Goal: Task Accomplishment & Management: Manage account settings

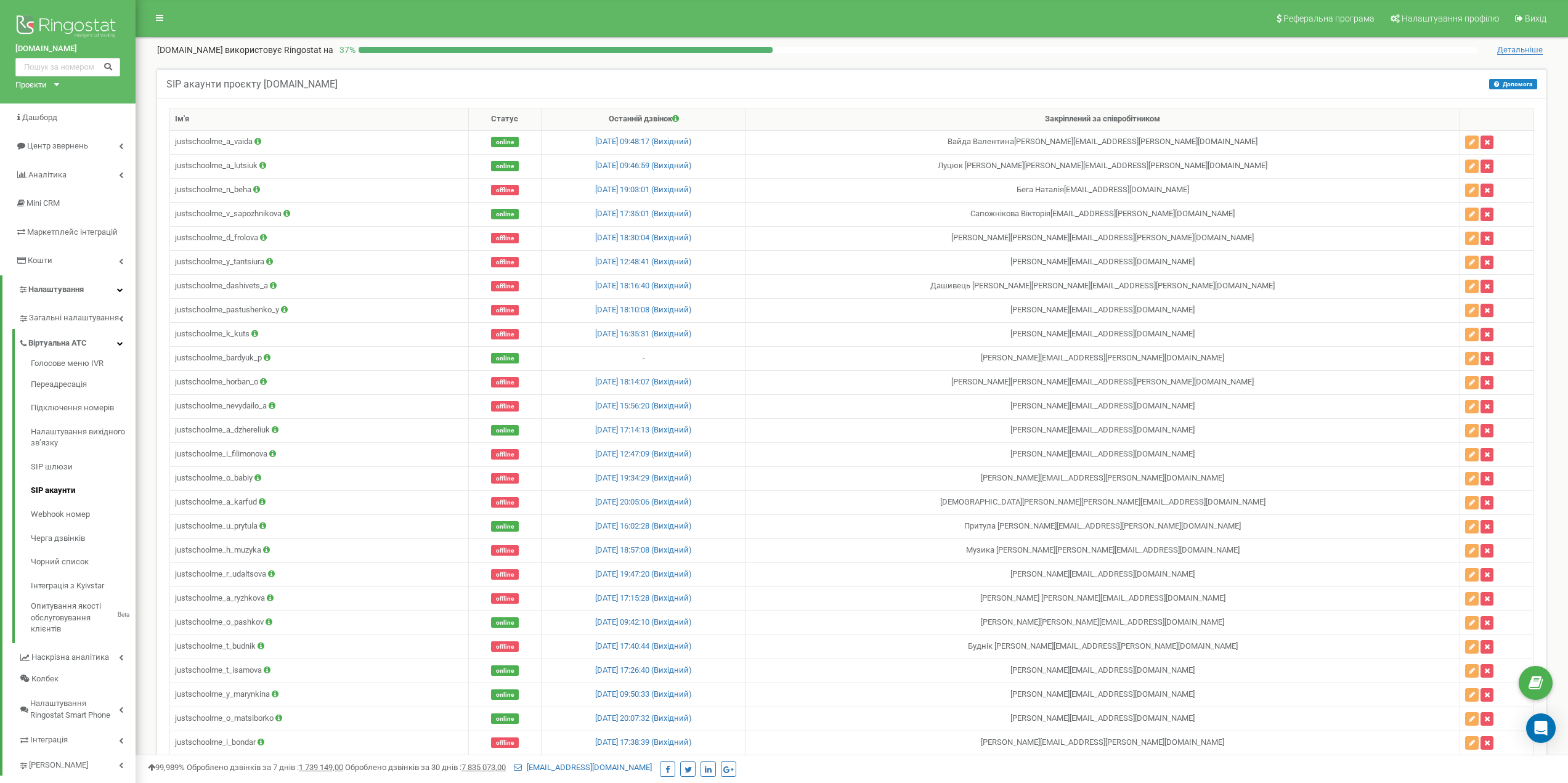
scroll to position [3355, 0]
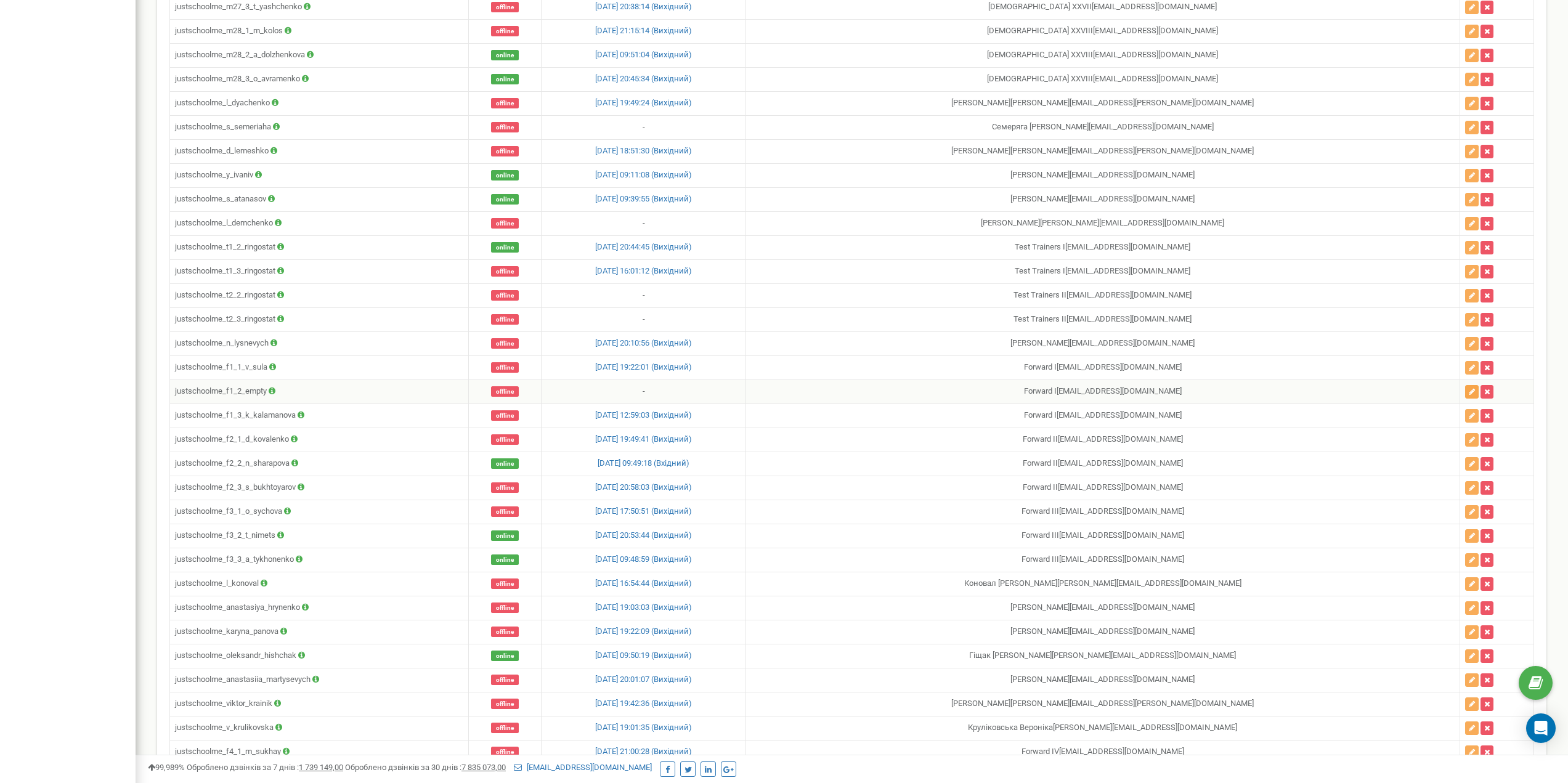
click at [1469, 392] on icon "button" at bounding box center [1472, 392] width 6 height 7
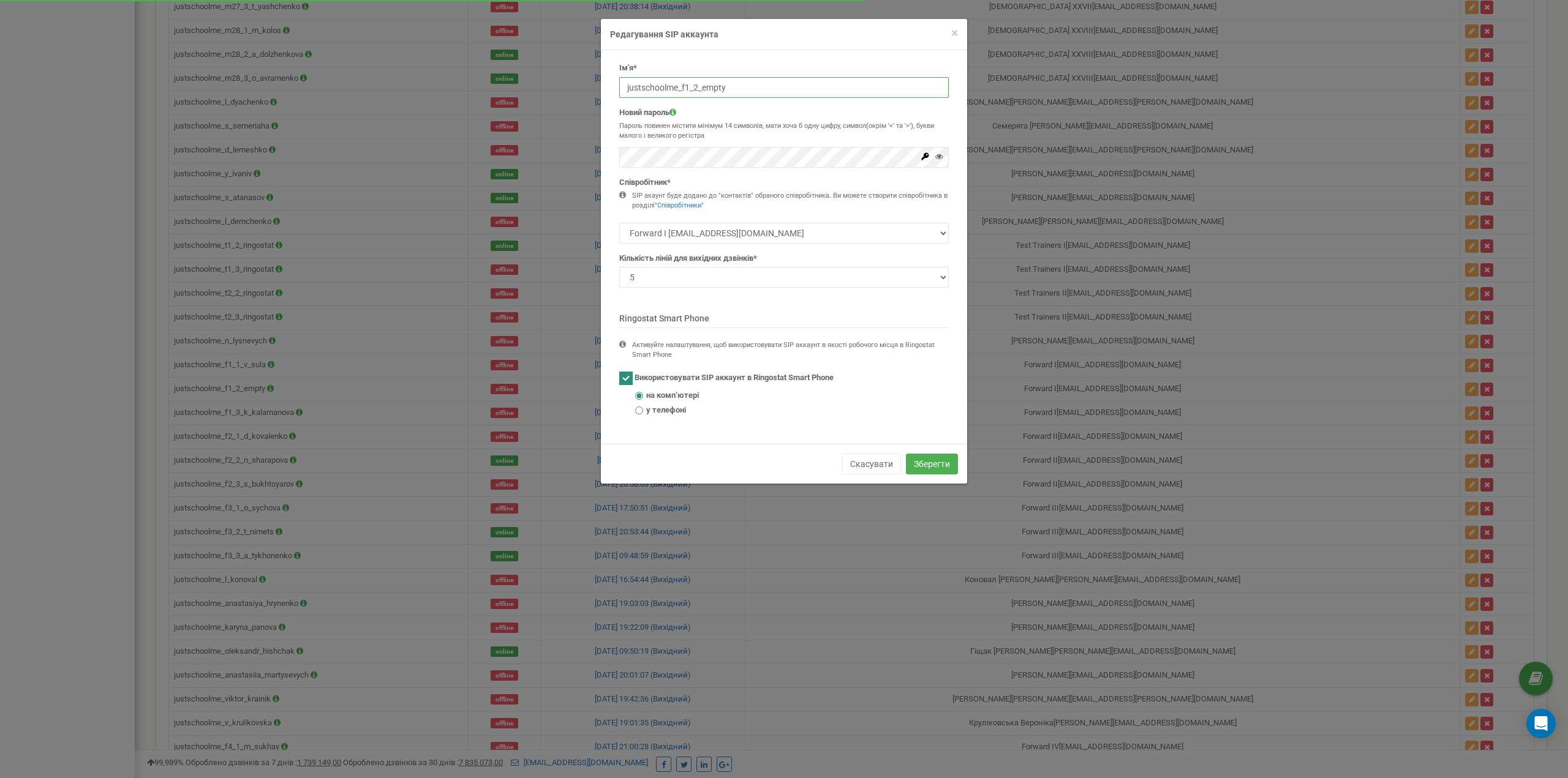
click at [687, 90] on input "justschoolme_f1_2_empty" at bounding box center [784, 87] width 330 height 21
paste input "s_romanchuk"
type input "justschoolme_f1_2_s_romanchuk"
click at [742, 124] on p "Пароль повинен містити мінімум 14 символів, мати хоча б одну цифру, символ(окрі…" at bounding box center [784, 131] width 330 height 19
click at [949, 464] on button "Зберегти" at bounding box center [932, 464] width 52 height 21
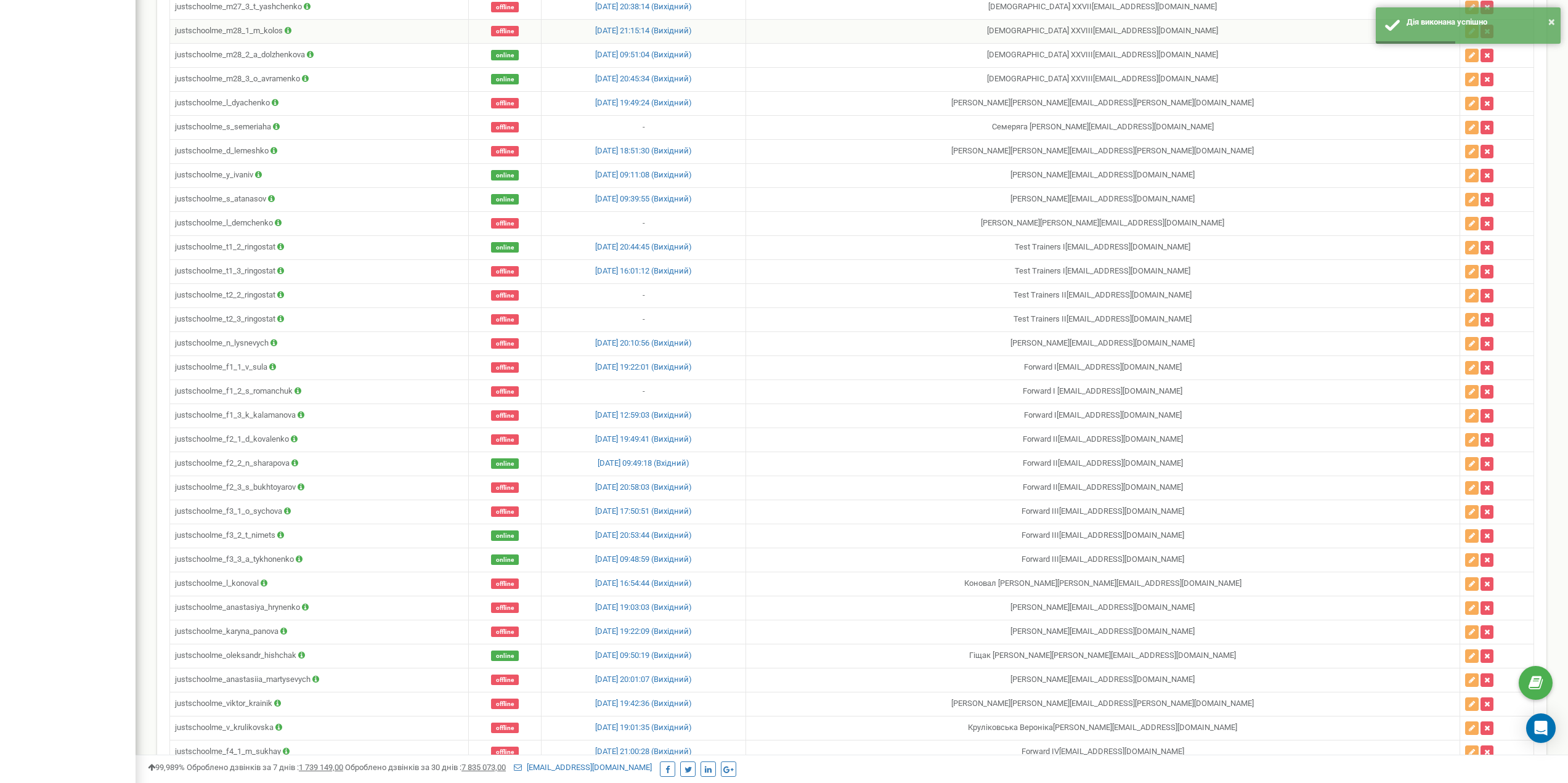
scroll to position [3932, 0]
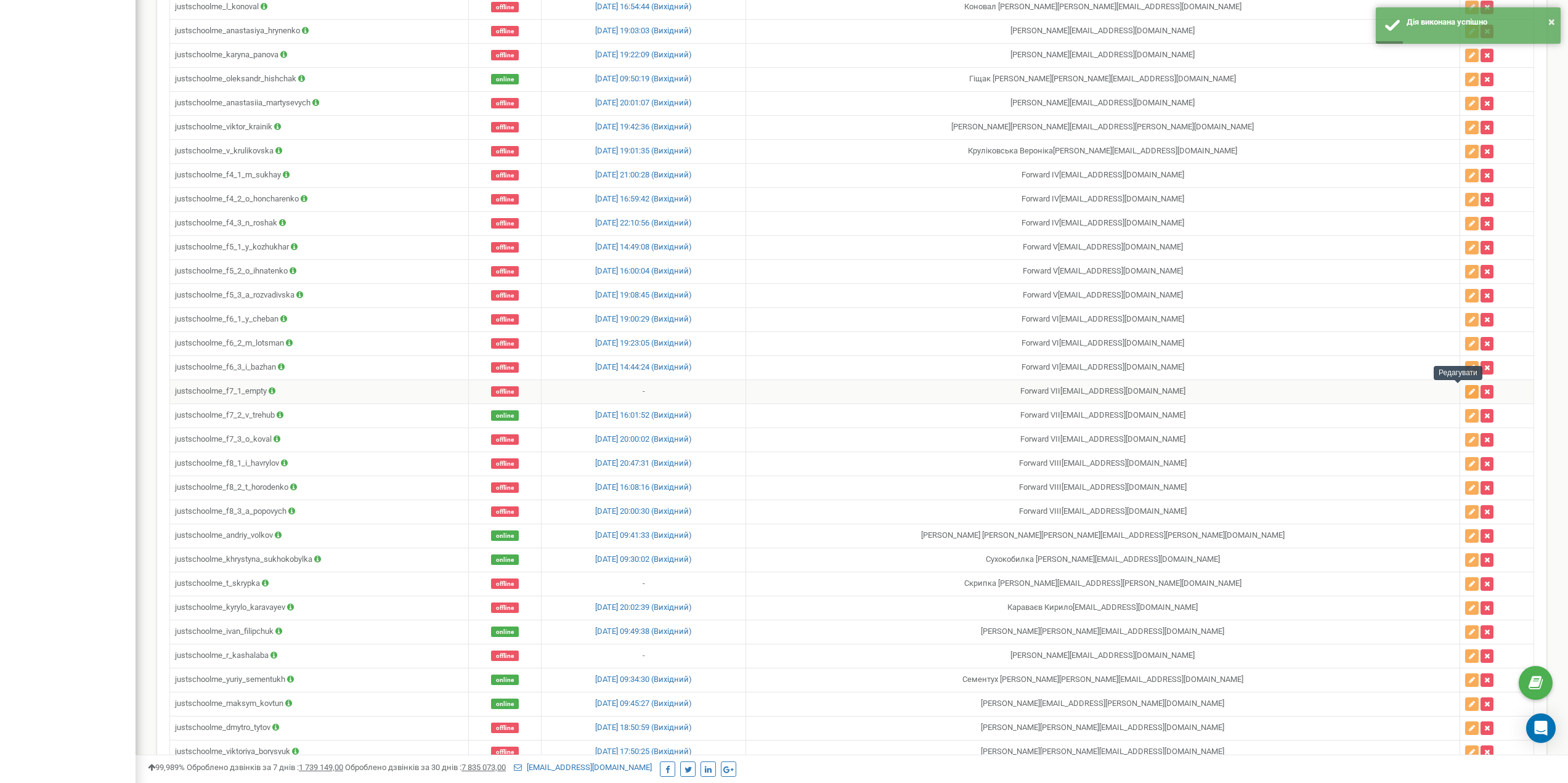
click at [1469, 394] on icon "button" at bounding box center [1472, 392] width 6 height 7
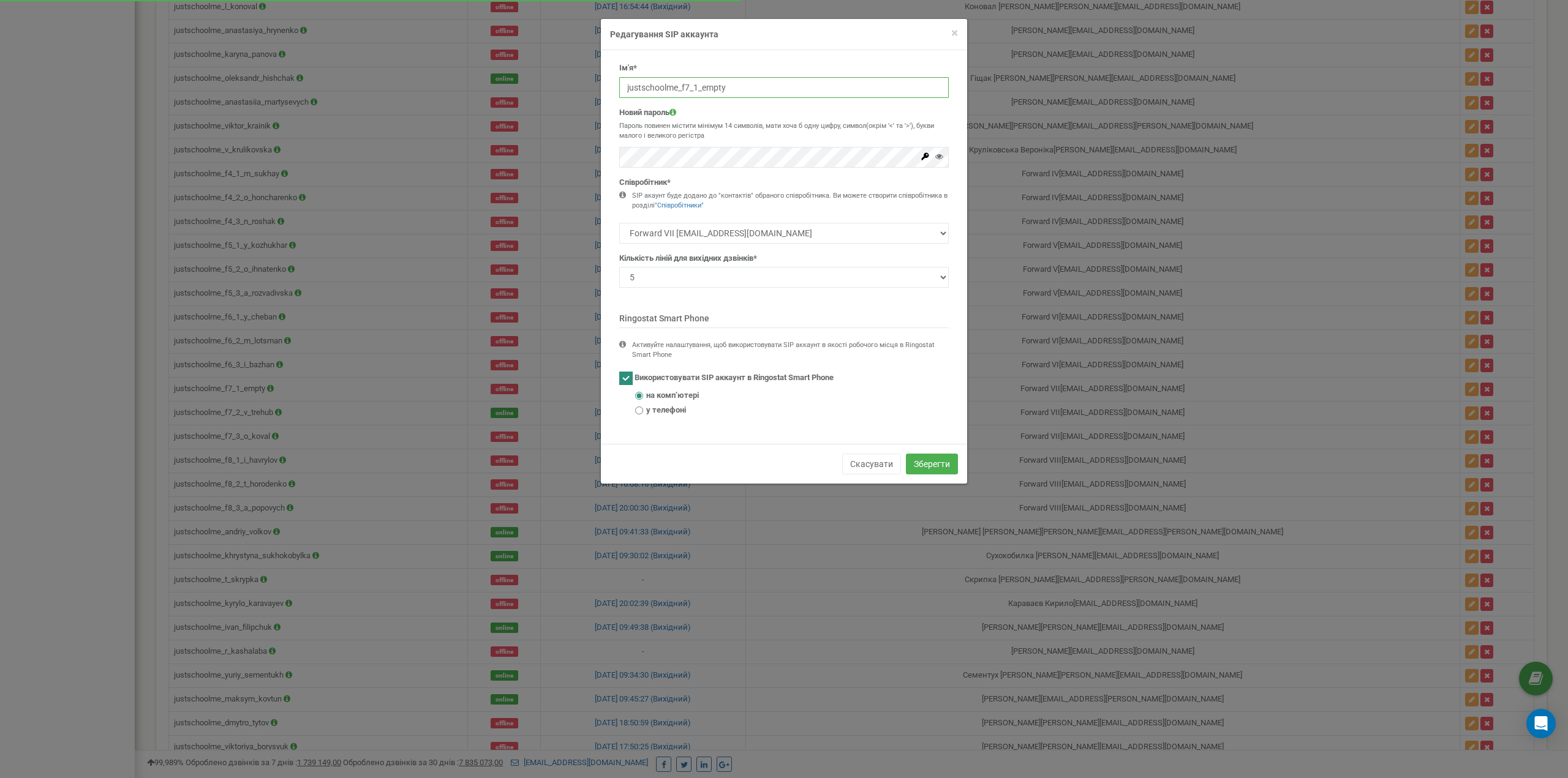
click at [702, 91] on input "justschoolme_f7_1_empty" at bounding box center [784, 87] width 330 height 21
paste input "d_kharynka"
type input "justschoolme_f7_1_d_kharynka"
click at [920, 463] on button "Зберегти" at bounding box center [932, 464] width 52 height 21
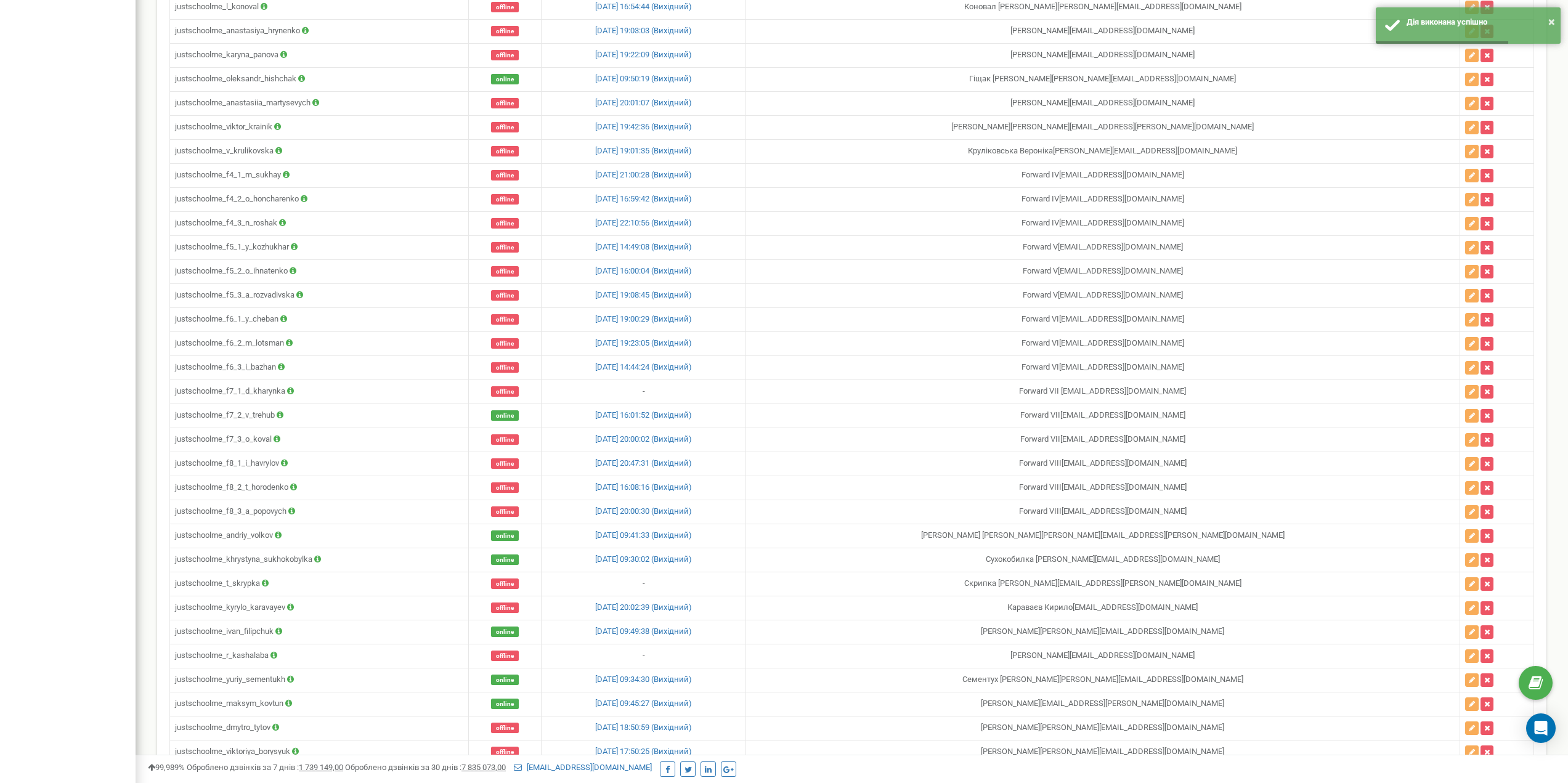
scroll to position [5181, 0]
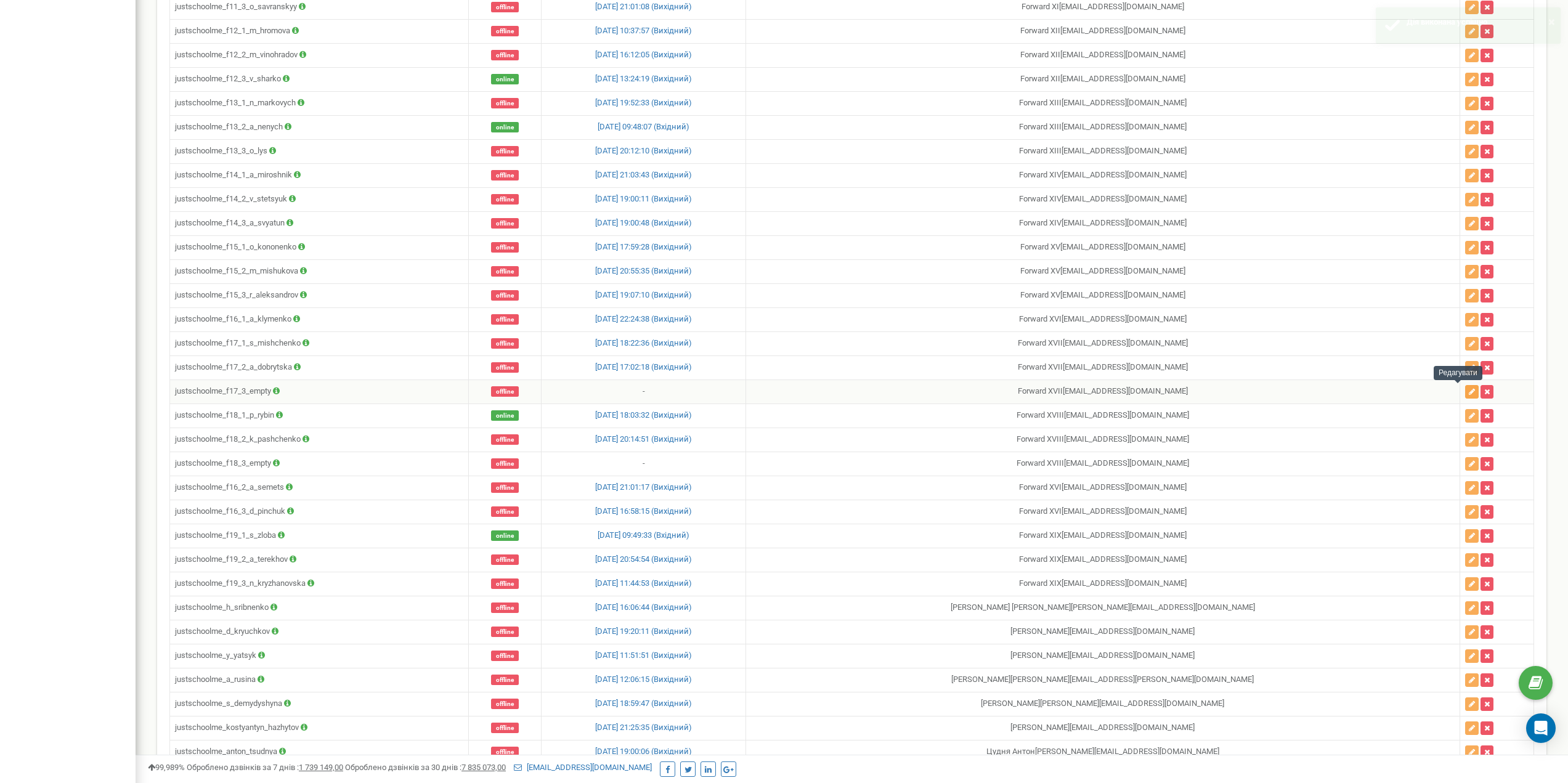
click at [1465, 392] on button "button" at bounding box center [1472, 392] width 14 height 14
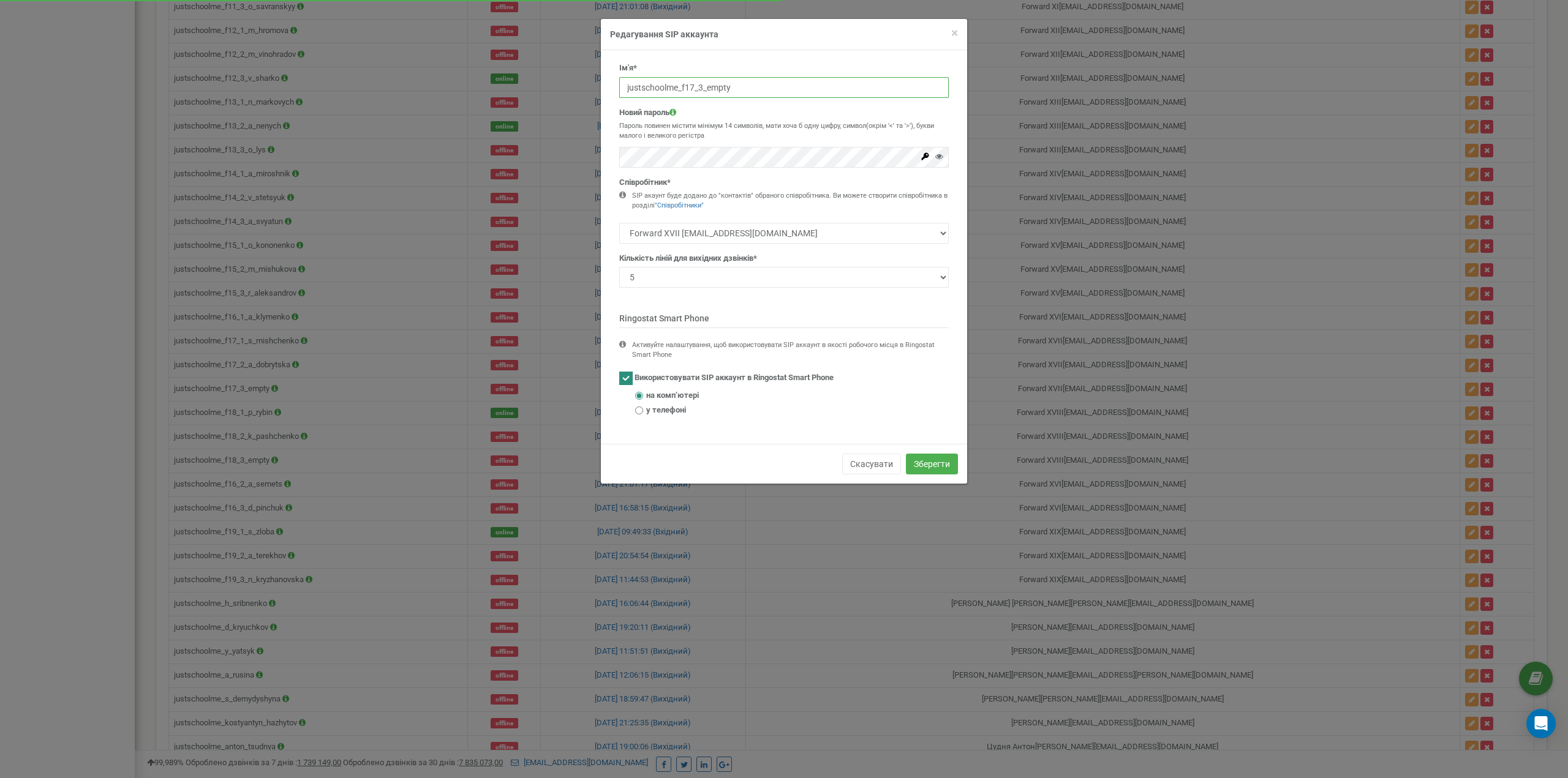
click at [757, 87] on input "justschoolme_f17_3_empty" at bounding box center [784, 87] width 330 height 21
paste input "a_boncheva"
type input "justschoolme_f17_3_a_boncheva"
click at [941, 463] on button "Зберегти" at bounding box center [932, 464] width 52 height 21
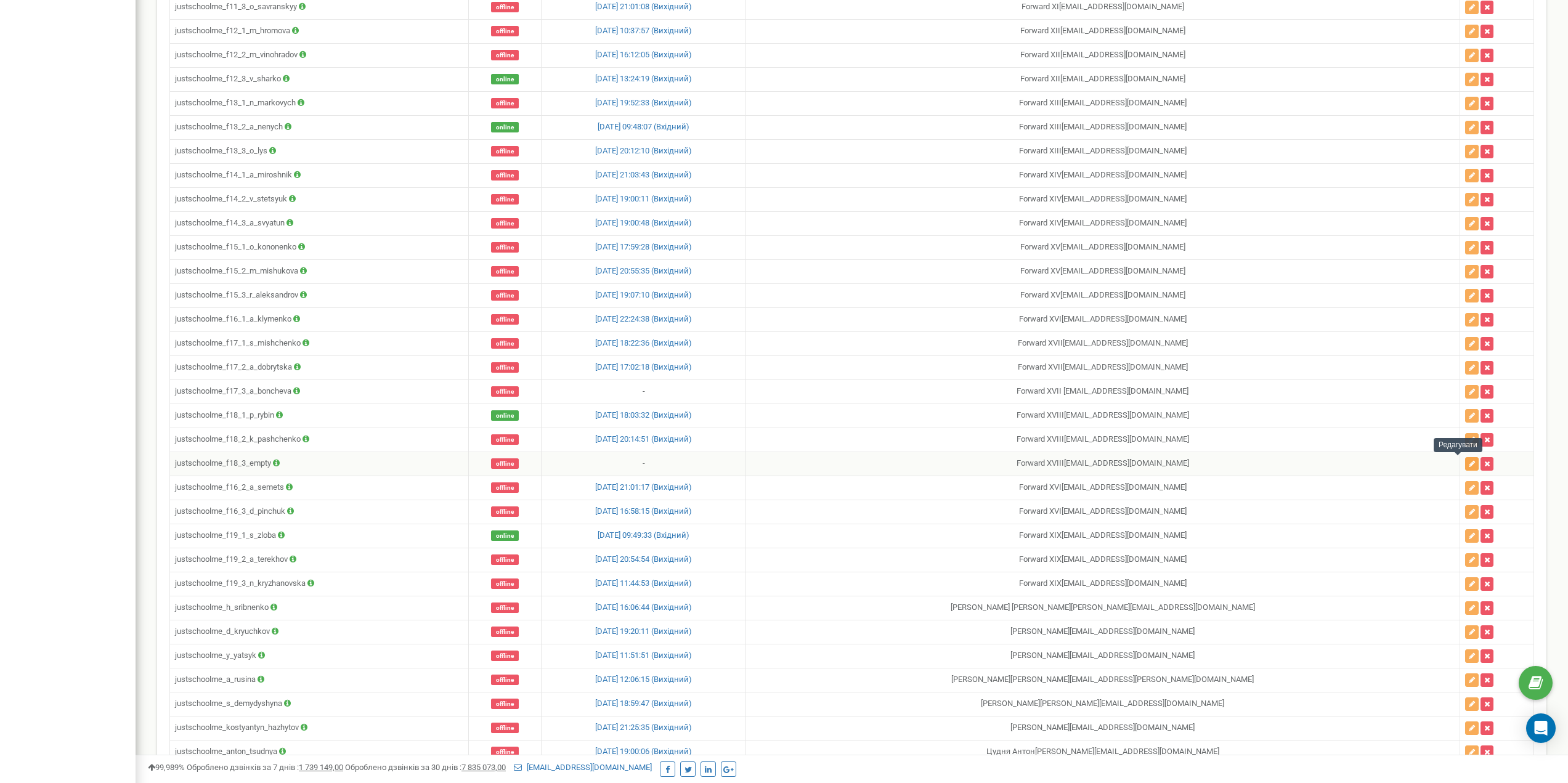
click at [1469, 462] on icon "button" at bounding box center [1472, 464] width 6 height 7
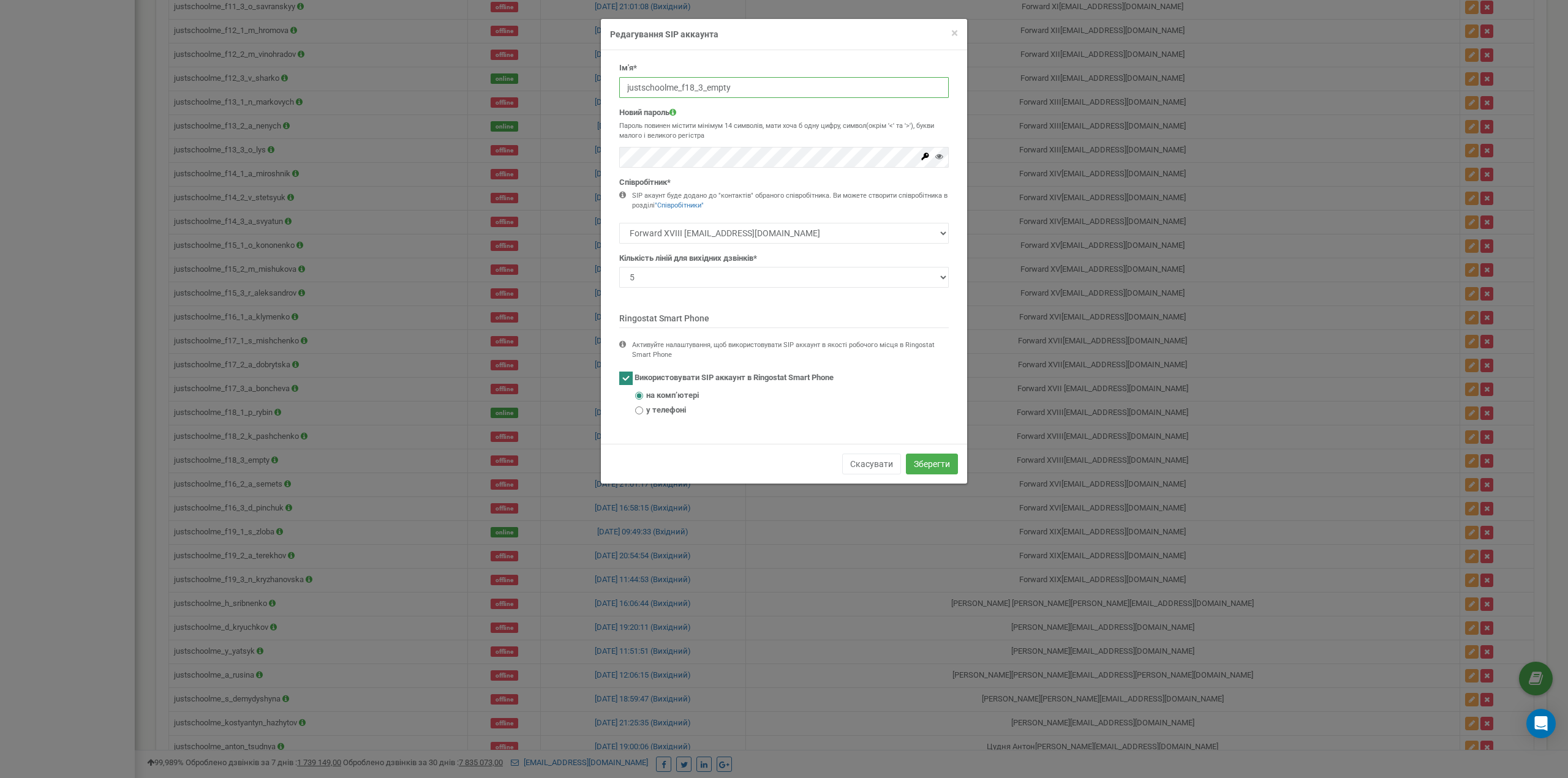
click at [713, 91] on input "justschoolme_f18_3_empty" at bounding box center [784, 87] width 330 height 21
paste input "n_kolosovska"
type input "justschoolme_f18_3_n_kolosovska"
click at [919, 465] on button "Зберегти" at bounding box center [932, 464] width 52 height 21
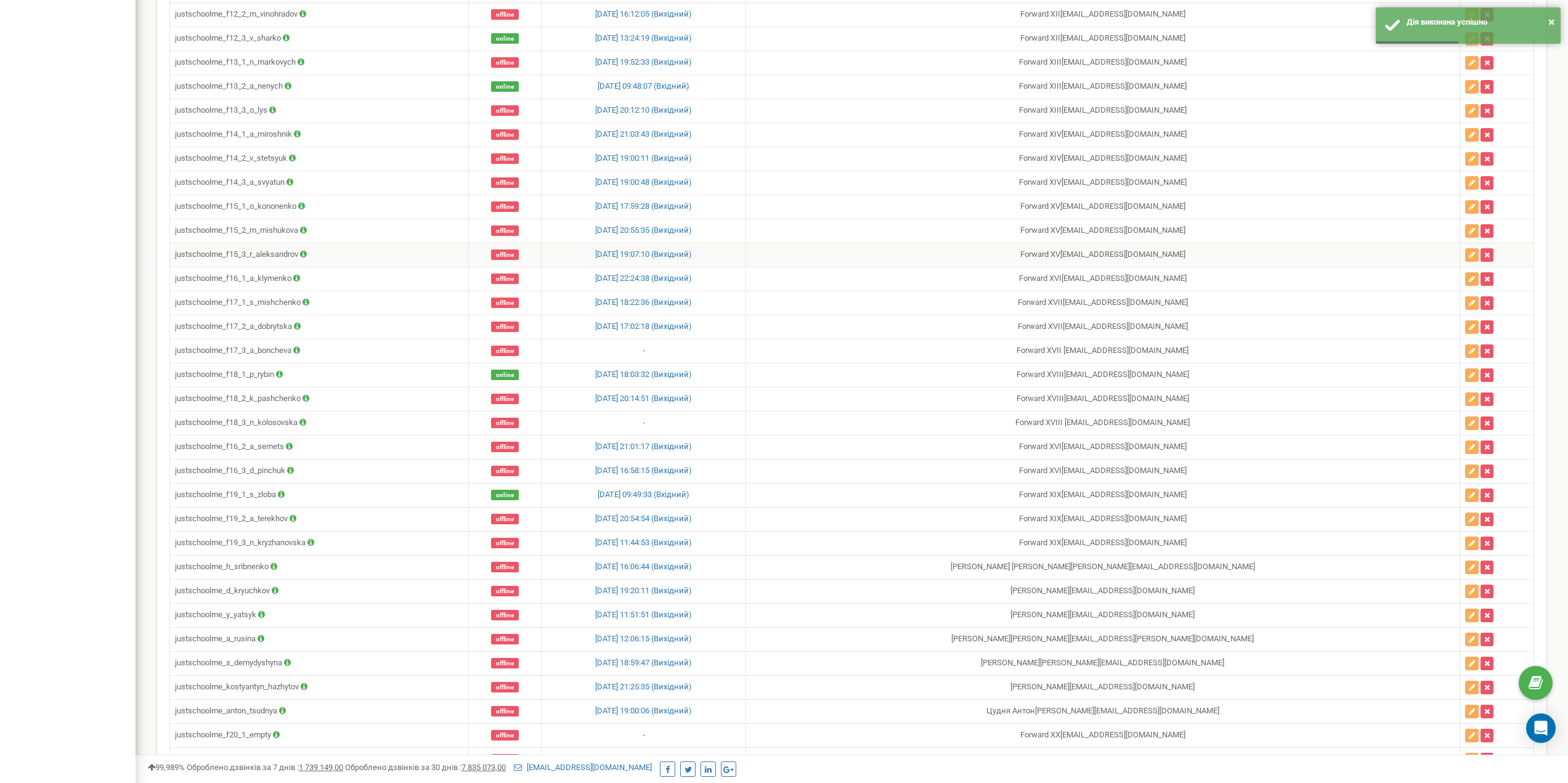
scroll to position [5490, 0]
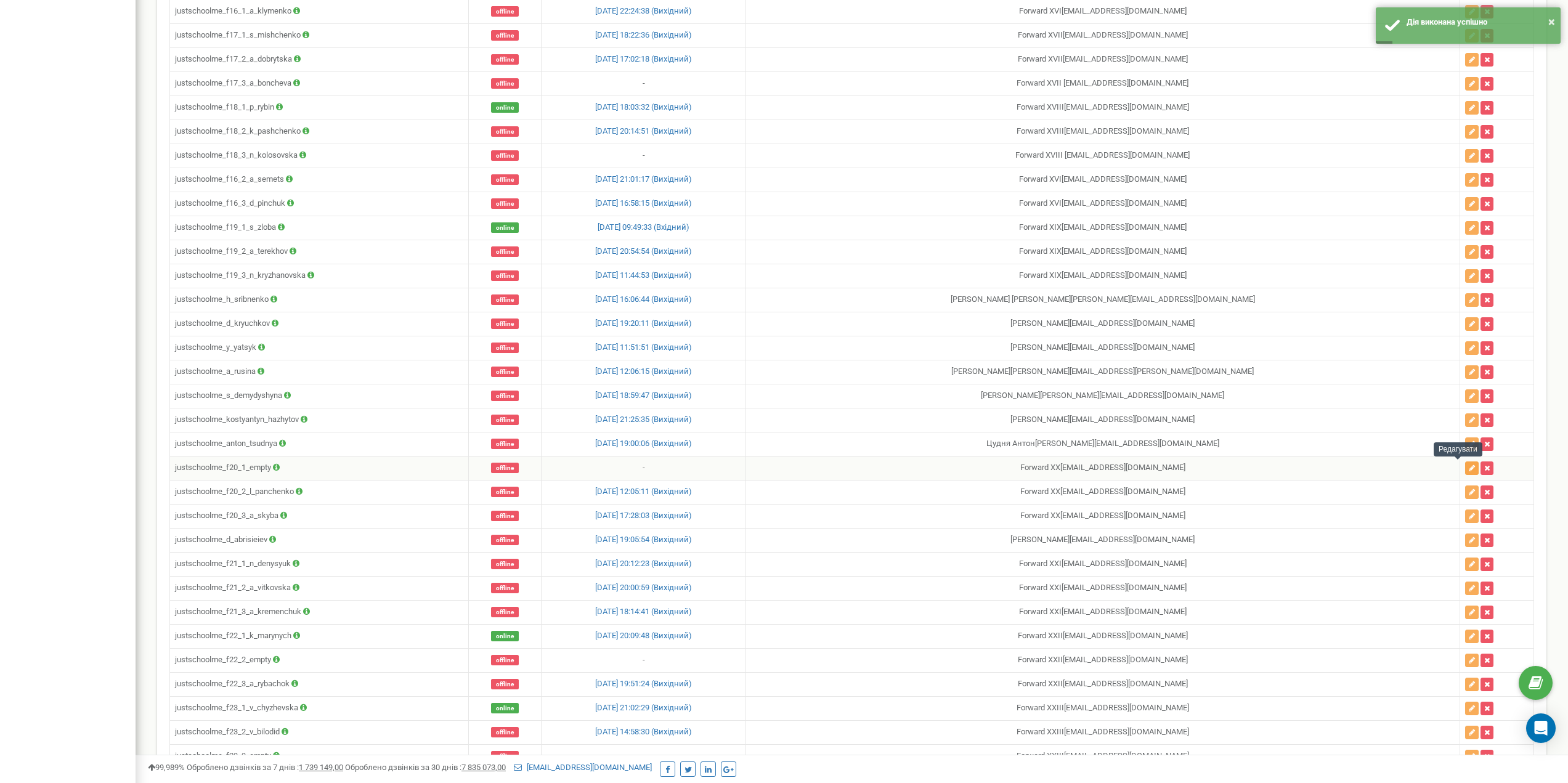
click at [1465, 468] on button "button" at bounding box center [1472, 468] width 14 height 14
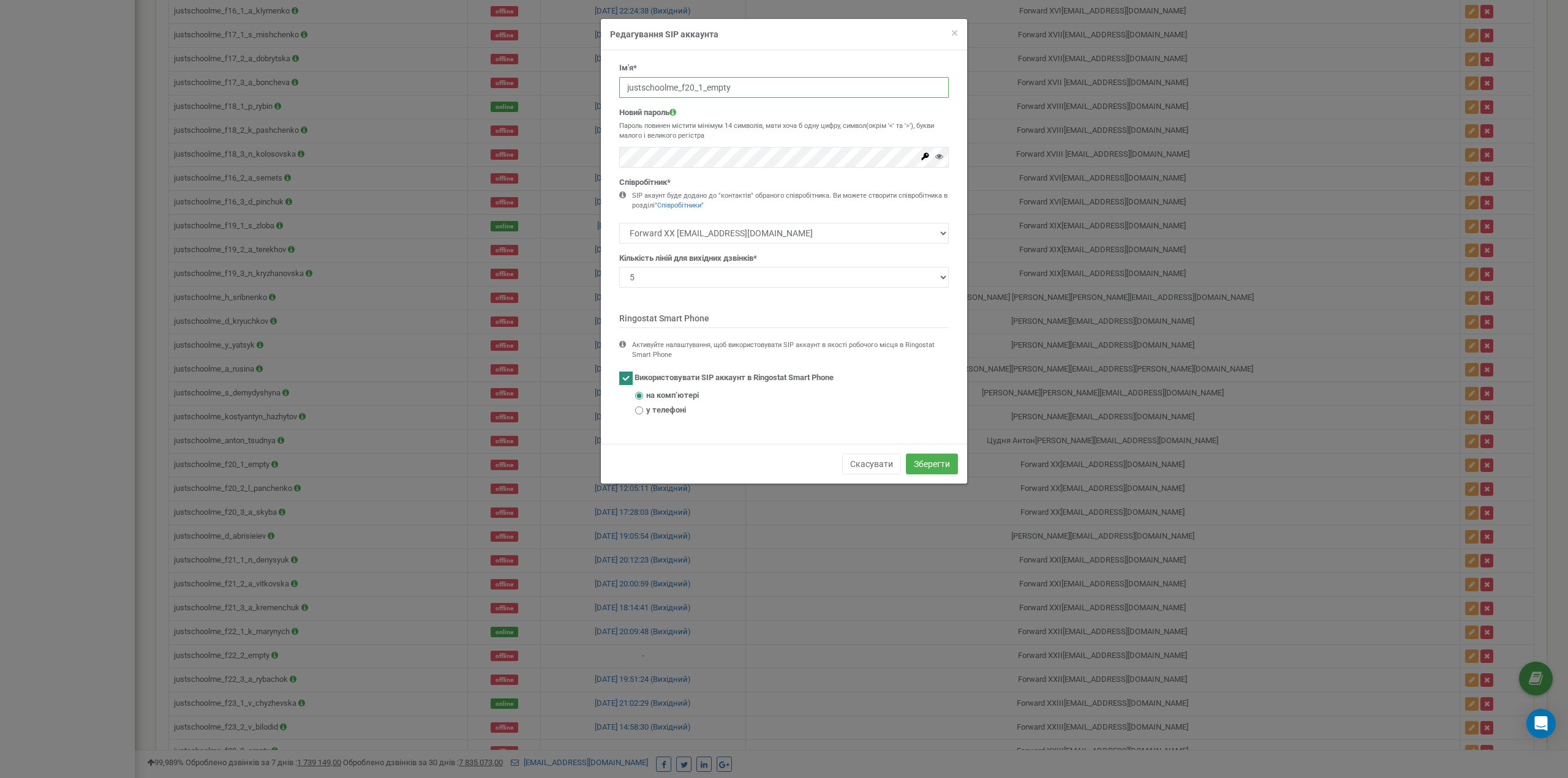
click at [736, 93] on input "justschoolme_f20_1_empty" at bounding box center [784, 87] width 330 height 21
paste input "k_zhyltsova"
type input "justschoolme_f20_1_k_zhyltsova"
click at [927, 460] on button "Зберегти" at bounding box center [932, 464] width 52 height 21
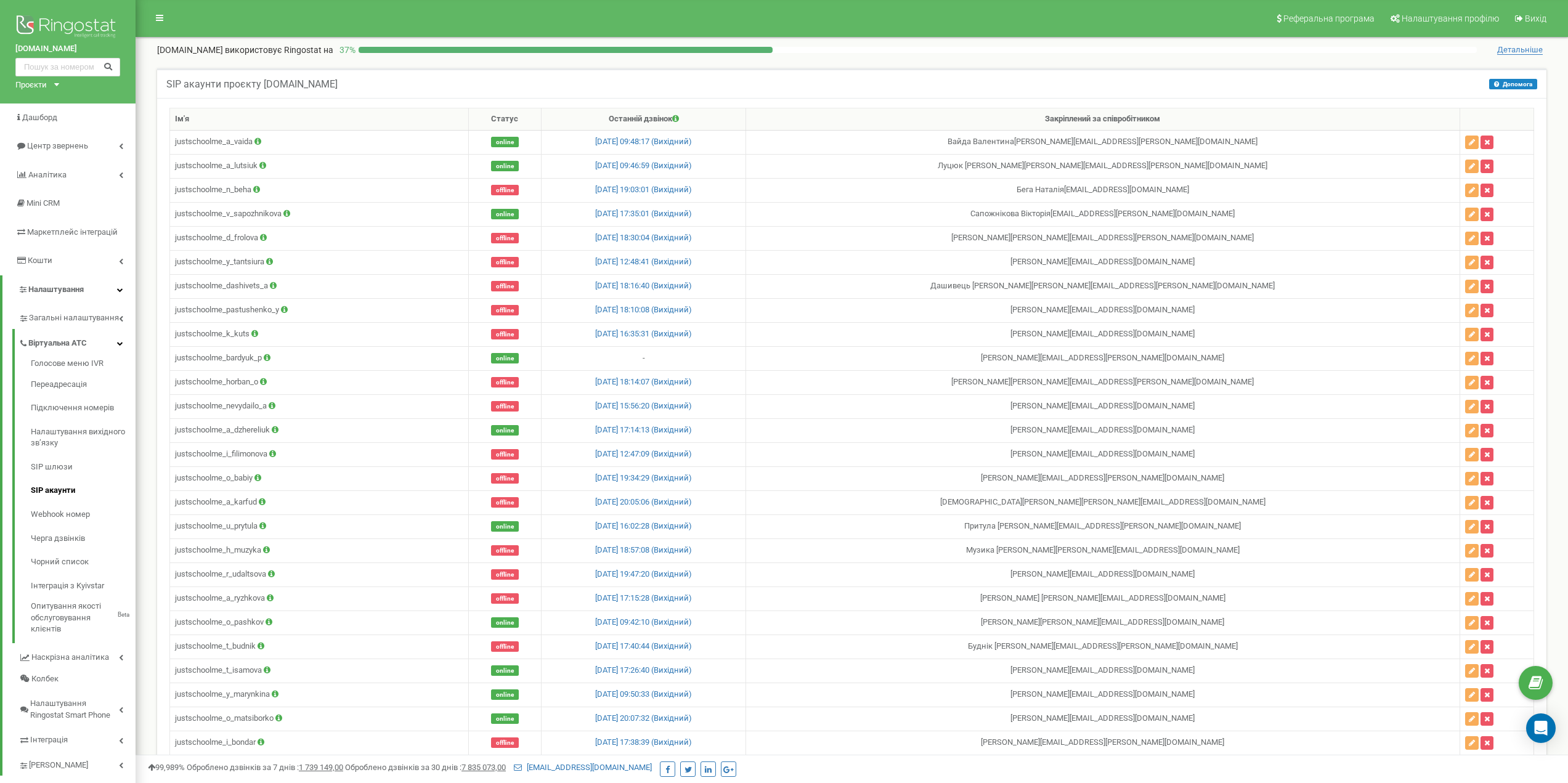
scroll to position [1601, 0]
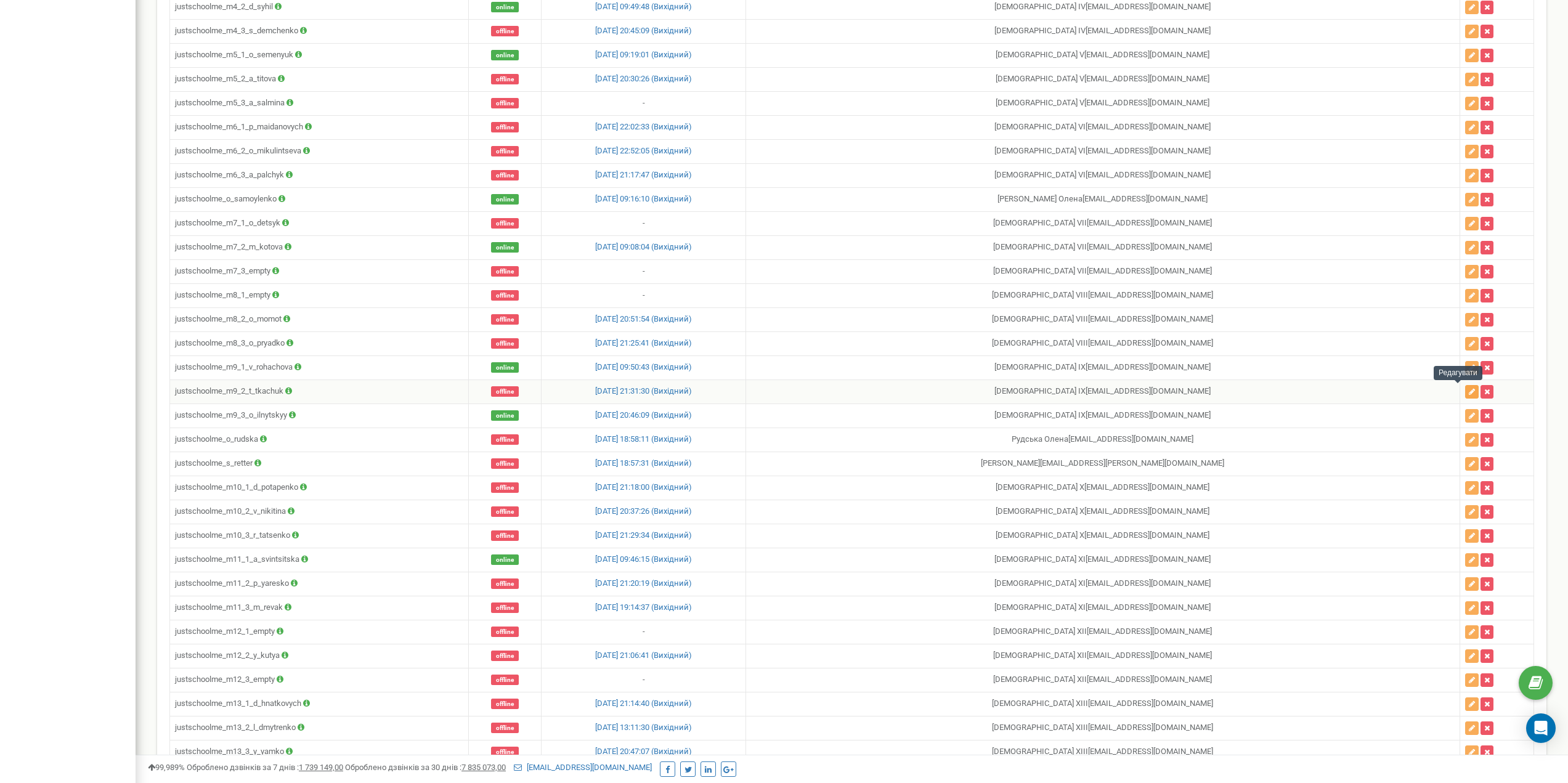
click at [1469, 391] on icon "button" at bounding box center [1472, 392] width 6 height 7
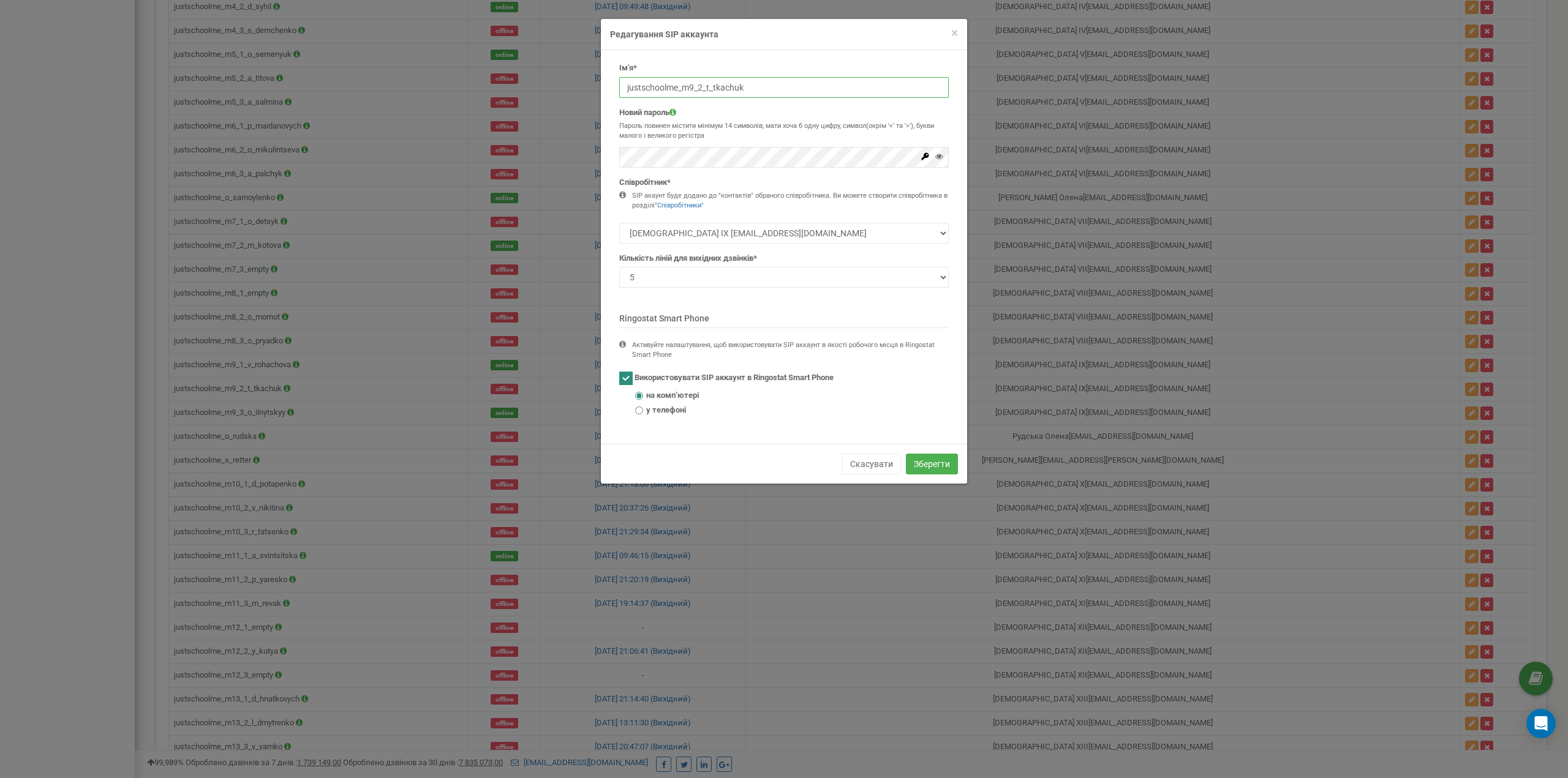
click at [693, 86] on input "justschoolme_m9_2_t_tkachuk" at bounding box center [784, 87] width 330 height 21
paste input "empty"
type input "justschoolme_m9_2_empty"
click at [688, 145] on div "Новий пароль Пароль повинен містити мінімум 14 символів, мати хоча б одну цифру…" at bounding box center [784, 137] width 330 height 61
click at [918, 462] on button "Зберегти" at bounding box center [932, 464] width 52 height 21
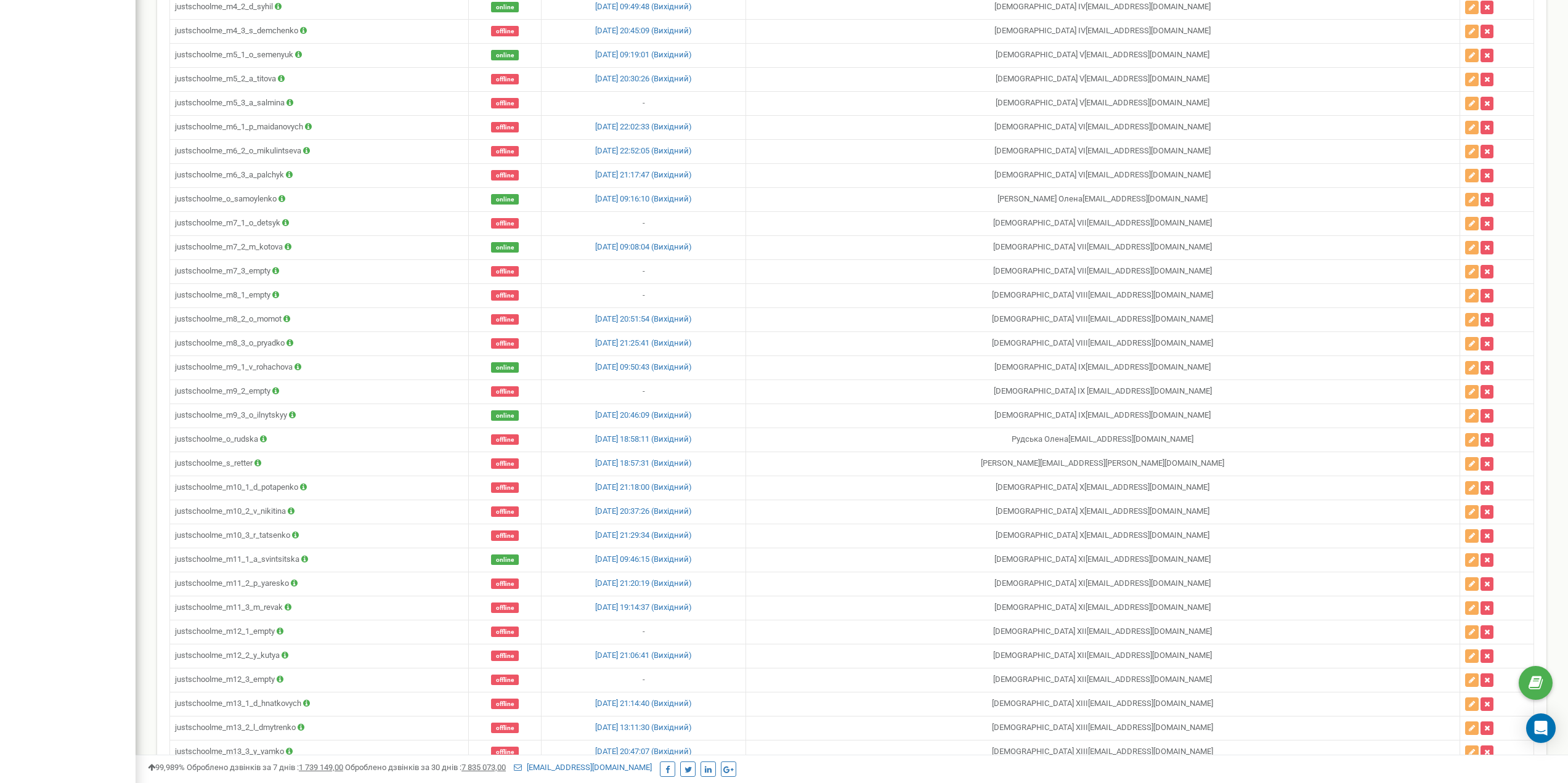
scroll to position [2730, 0]
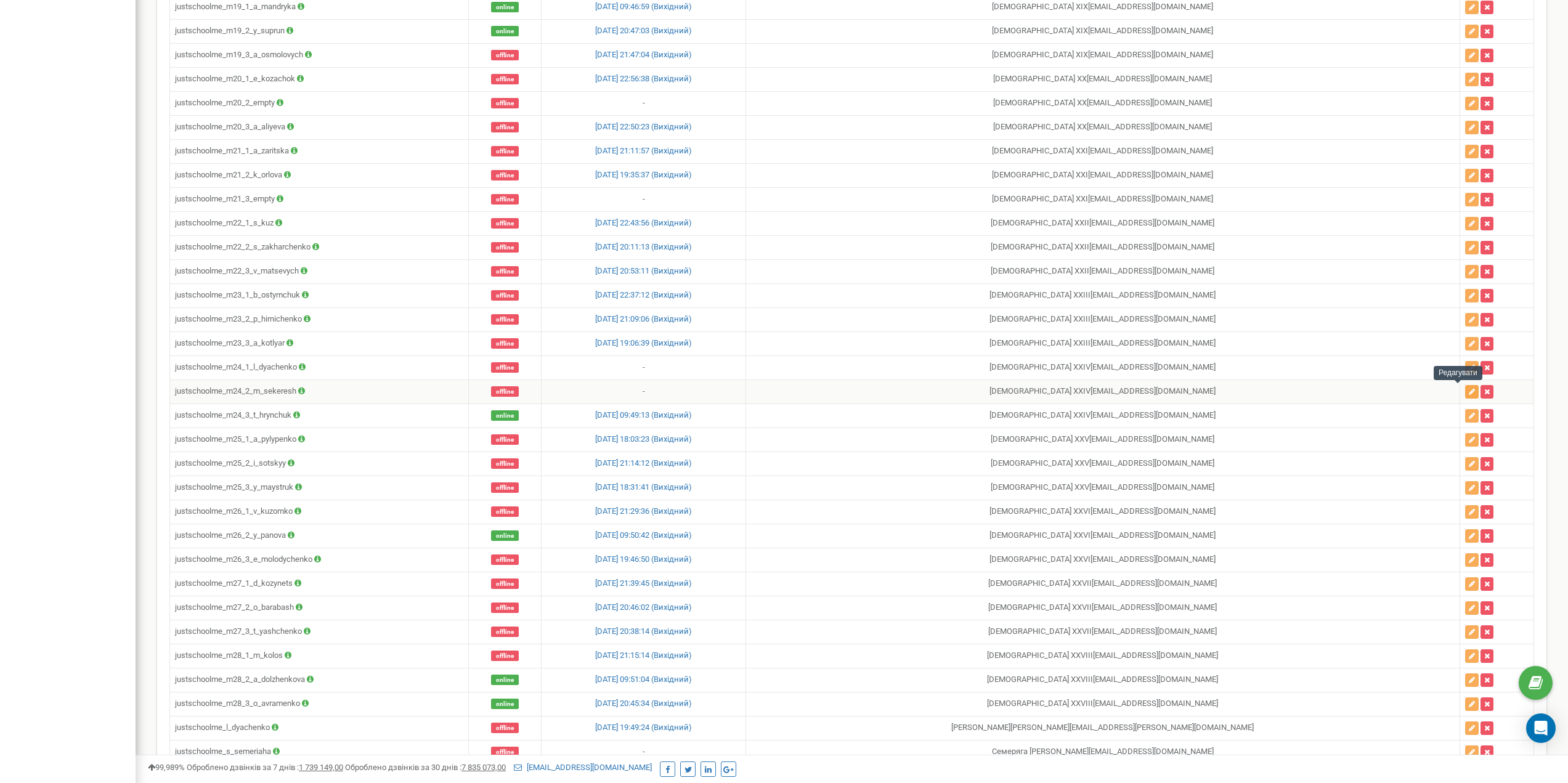
click at [1469, 389] on icon "button" at bounding box center [1472, 392] width 6 height 7
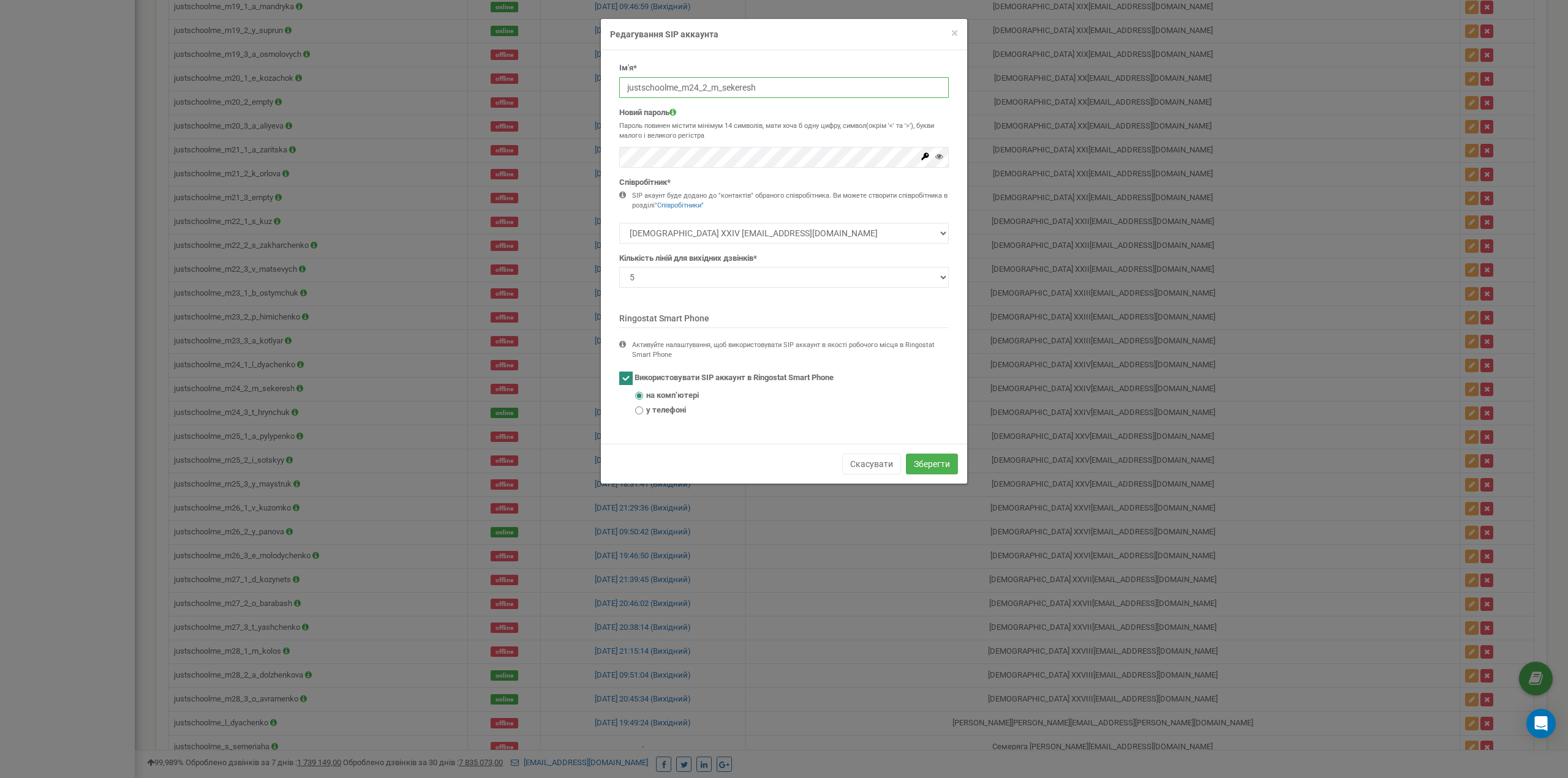
click at [700, 87] on input "justschoolme_m24_2_m_sekeresh" at bounding box center [784, 87] width 330 height 21
paste input "empty"
type input "justschoolme_m24_2_empty"
click at [934, 461] on button "Зберегти" at bounding box center [932, 464] width 52 height 21
